Goal: Information Seeking & Learning: Learn about a topic

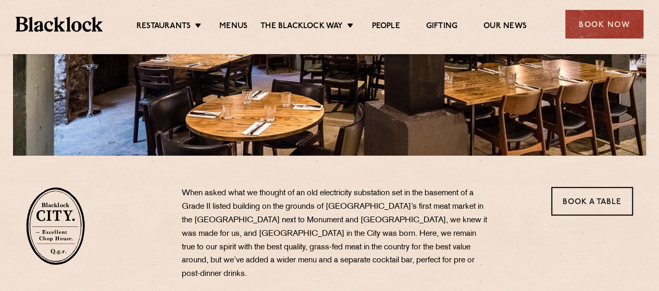
scroll to position [140, 0]
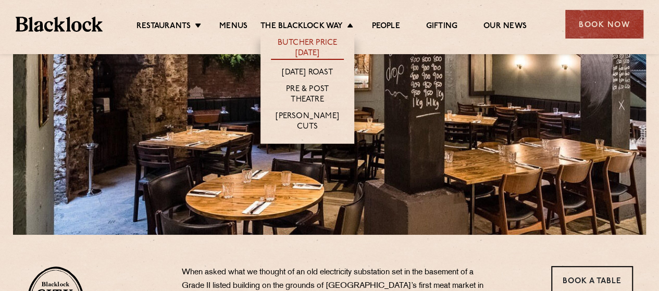
click at [307, 40] on link "Butcher Price [DATE]" at bounding box center [307, 49] width 73 height 22
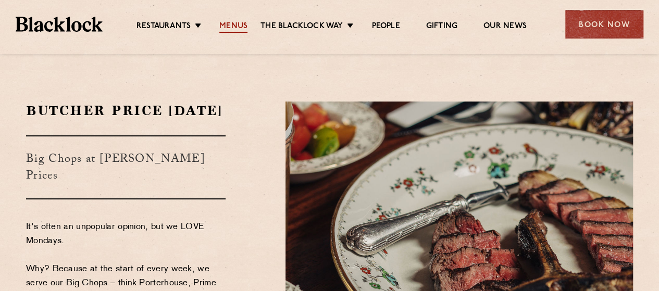
click at [228, 22] on link "Menus" at bounding box center [233, 26] width 28 height 11
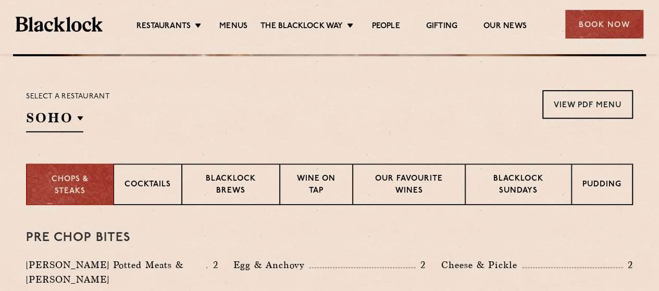
scroll to position [322, 0]
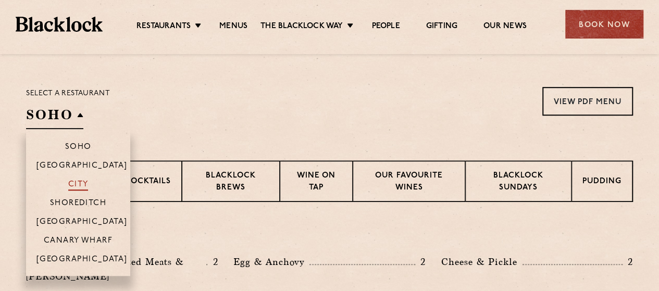
click at [77, 180] on p "City" at bounding box center [78, 185] width 20 height 10
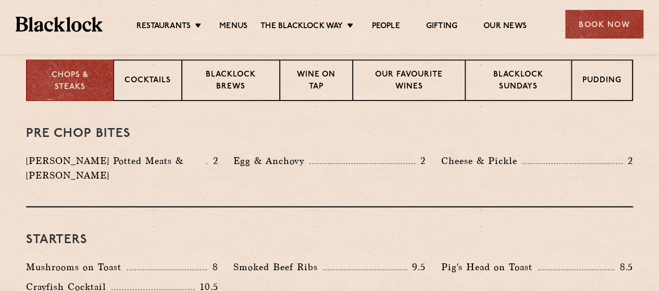
scroll to position [426, 0]
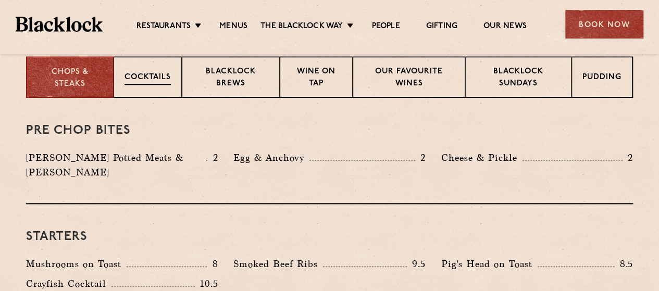
click at [141, 72] on p "Cocktails" at bounding box center [148, 78] width 46 height 13
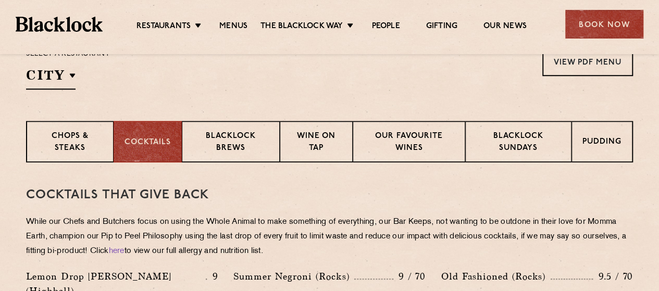
scroll to position [335, 0]
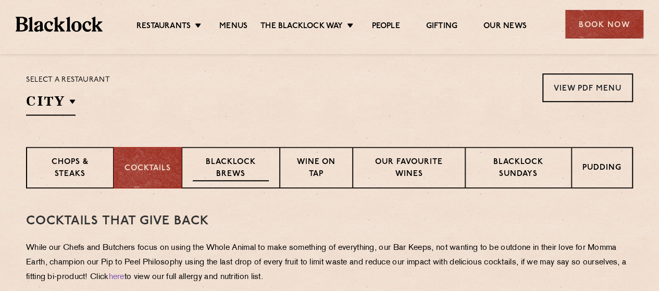
click at [252, 169] on p "Blacklock Brews" at bounding box center [231, 169] width 76 height 24
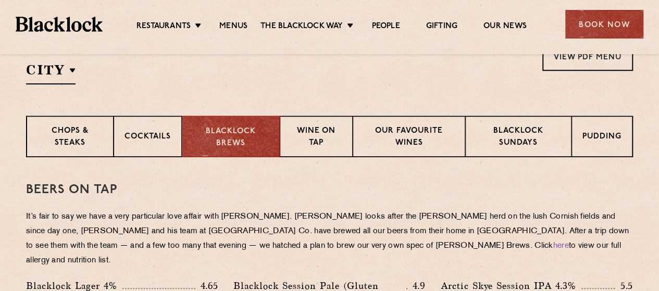
scroll to position [355, 0]
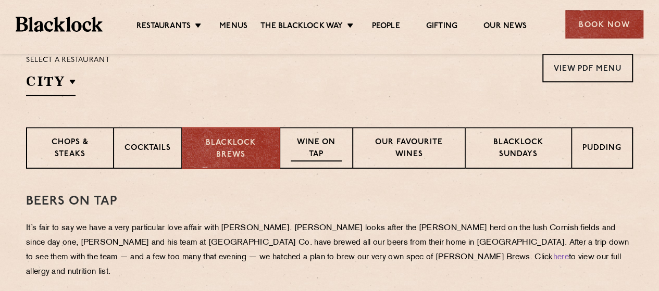
click at [305, 152] on p "Wine on Tap" at bounding box center [316, 149] width 51 height 24
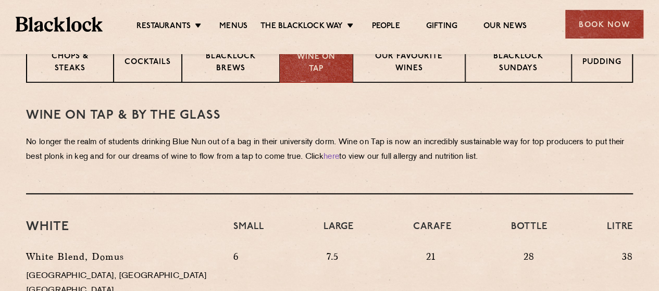
scroll to position [394, 0]
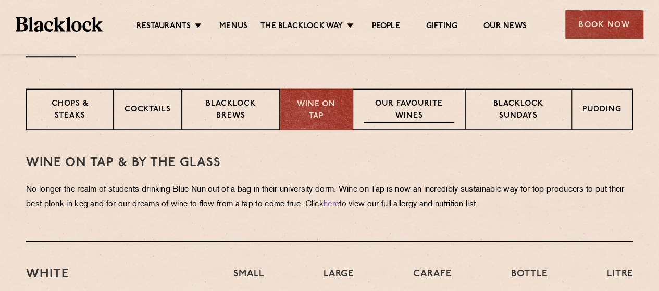
click at [388, 100] on p "Our favourite wines" at bounding box center [409, 110] width 90 height 24
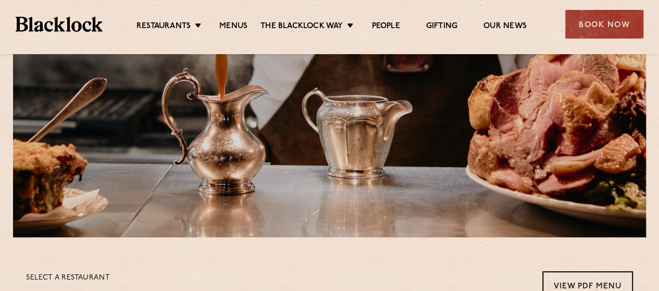
scroll to position [63, 0]
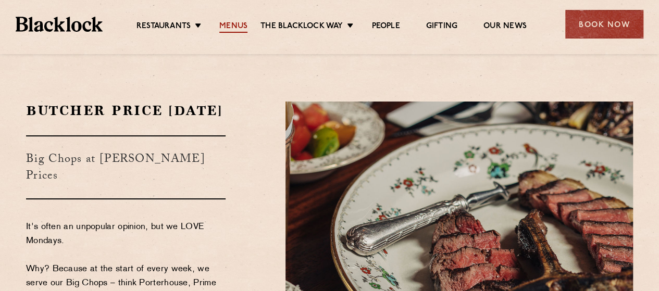
click at [231, 30] on link "Menus" at bounding box center [233, 26] width 28 height 11
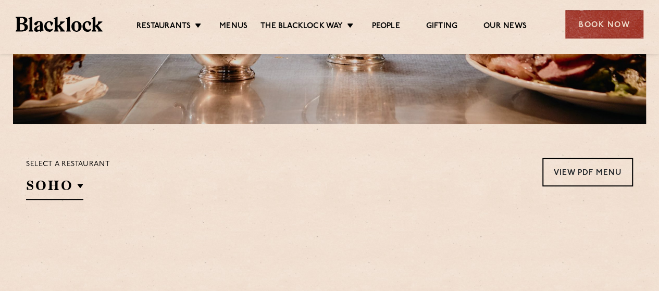
scroll to position [313, 0]
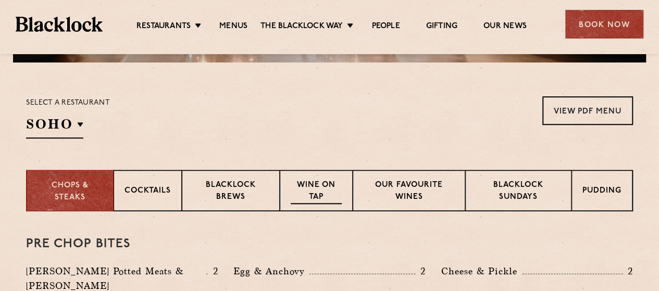
click at [338, 190] on p "Wine on Tap" at bounding box center [316, 192] width 51 height 24
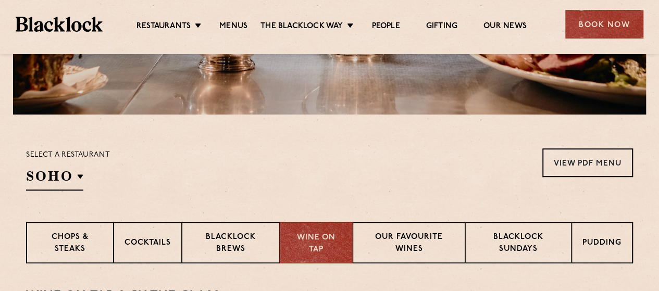
scroll to position [365, 0]
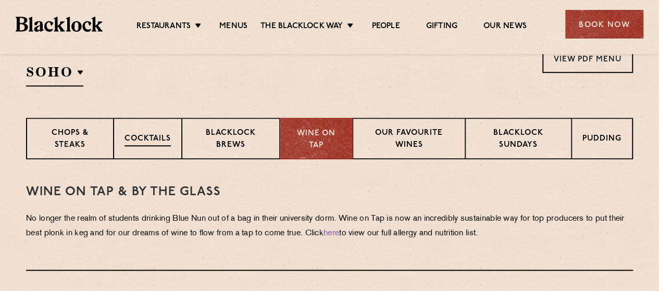
click at [154, 136] on p "Cocktails" at bounding box center [148, 139] width 46 height 13
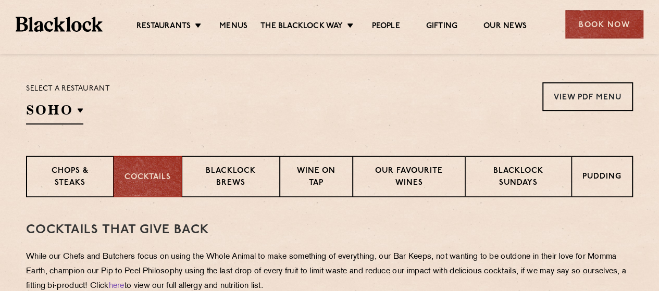
scroll to position [339, 0]
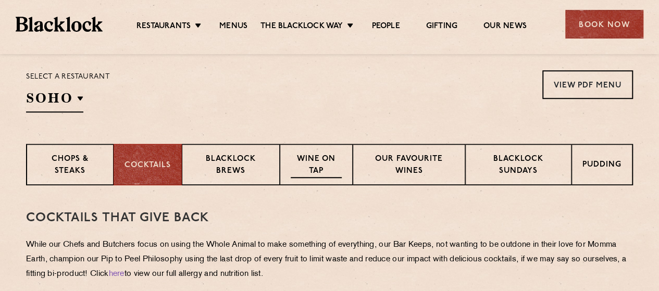
click at [312, 166] on p "Wine on Tap" at bounding box center [316, 166] width 51 height 24
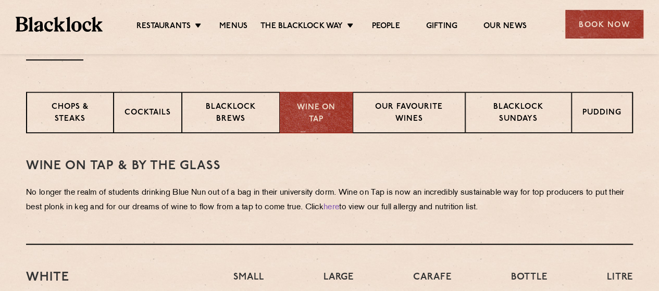
scroll to position [287, 0]
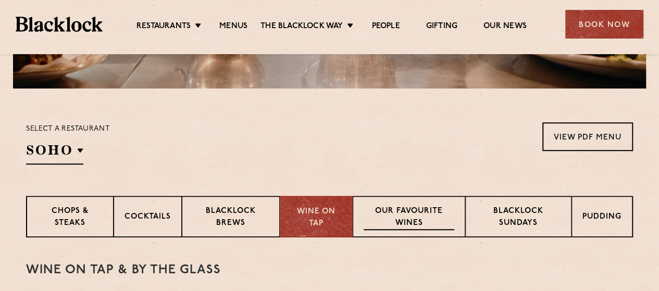
click at [407, 209] on p "Our favourite wines" at bounding box center [409, 218] width 90 height 24
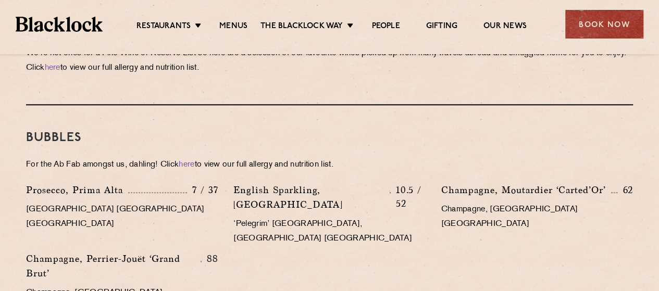
scroll to position [547, 0]
